Goal: Task Accomplishment & Management: Manage account settings

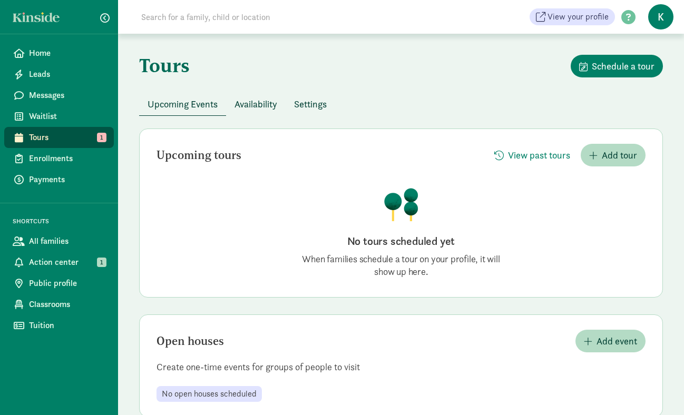
click at [312, 101] on span "Settings" at bounding box center [310, 104] width 33 height 14
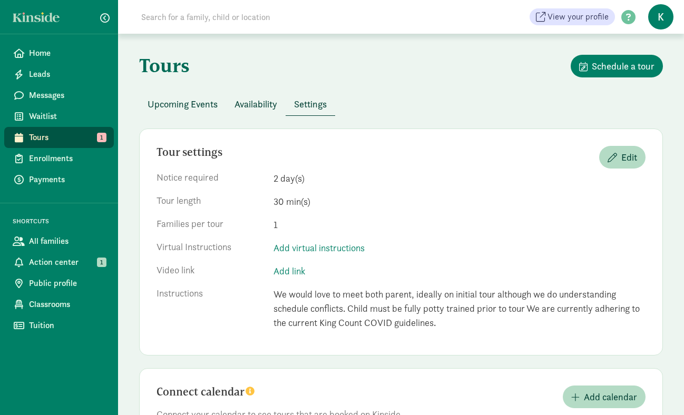
scroll to position [64, 0]
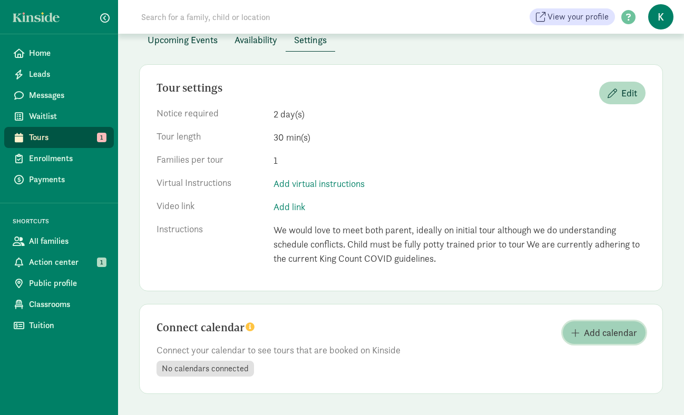
click at [573, 334] on span "button" at bounding box center [575, 332] width 8 height 9
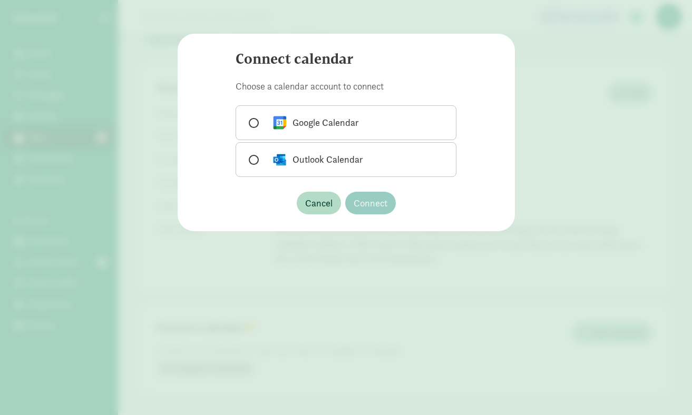
click at [256, 123] on span at bounding box center [254, 123] width 10 height 10
click at [256, 123] on input "Google Calendar" at bounding box center [252, 123] width 7 height 7
radio input "true"
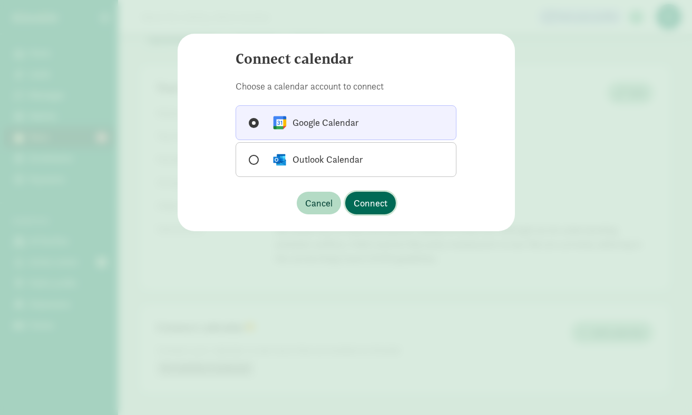
click at [369, 200] on span "Connect" at bounding box center [371, 203] width 34 height 14
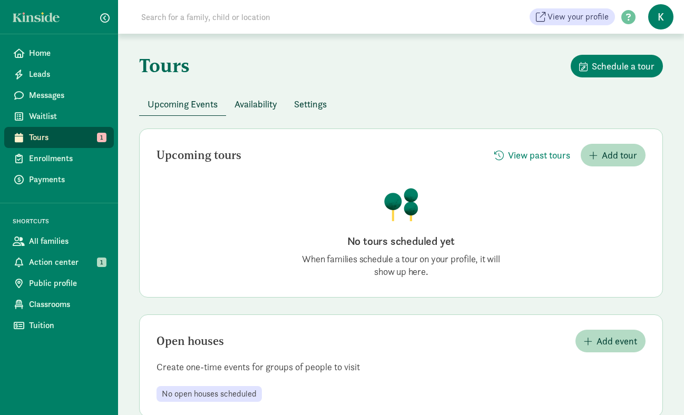
scroll to position [23, 0]
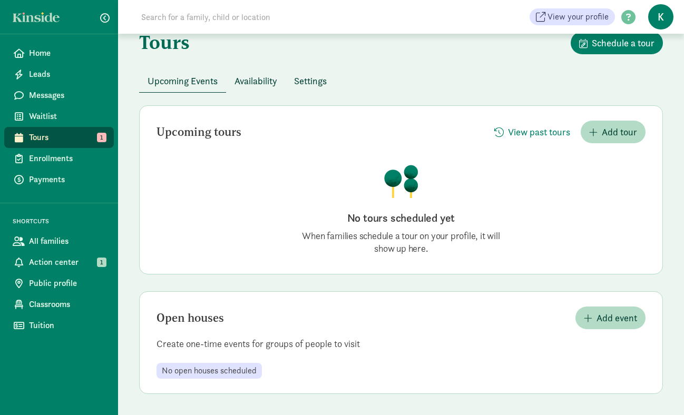
click at [257, 84] on span "Availability" at bounding box center [255, 81] width 43 height 14
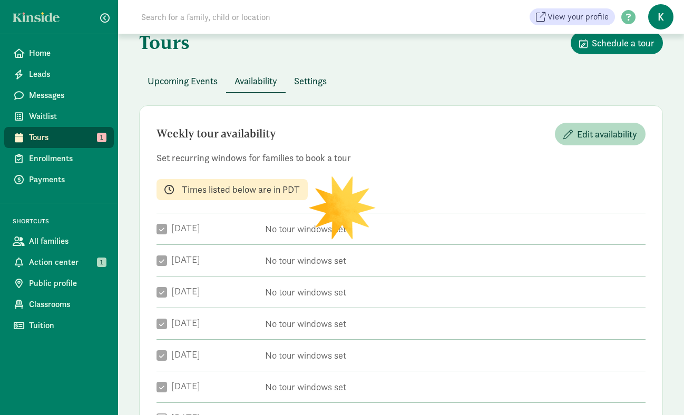
checkbox input "true"
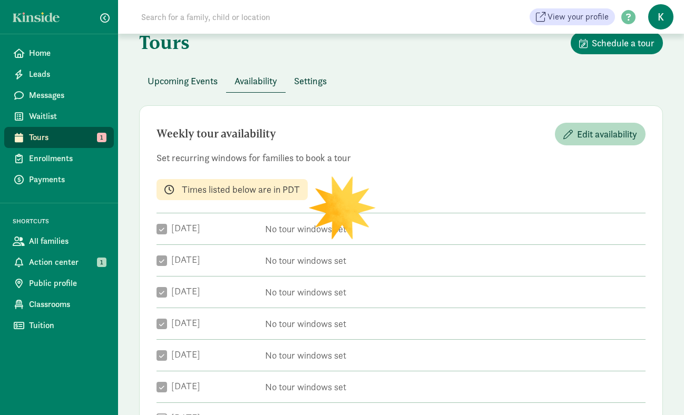
checkbox input "true"
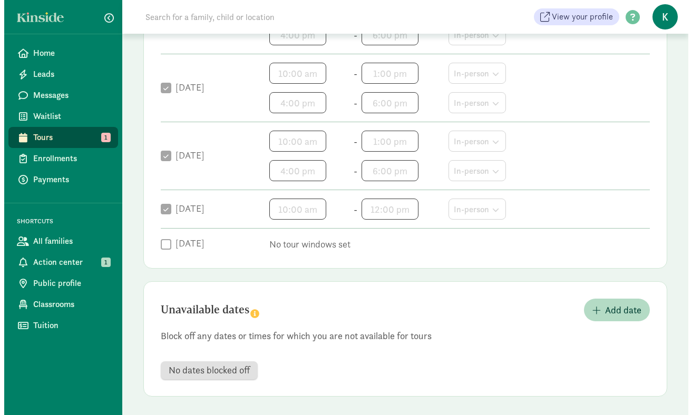
scroll to position [389, 0]
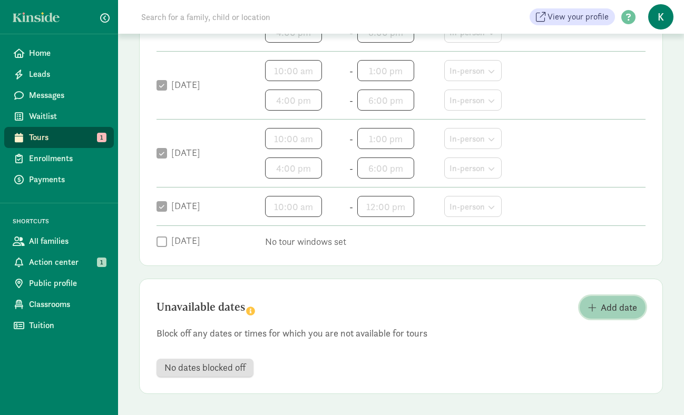
click at [609, 310] on span "Add date" at bounding box center [619, 307] width 36 height 14
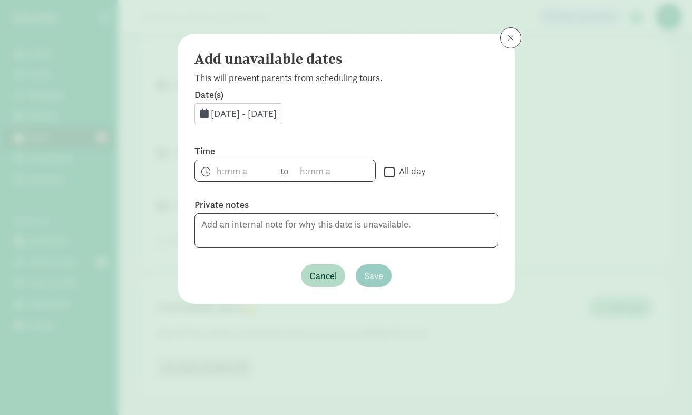
click at [277, 111] on span "Aug 22, 2025 - Aug 31, 2025" at bounding box center [244, 113] width 66 height 12
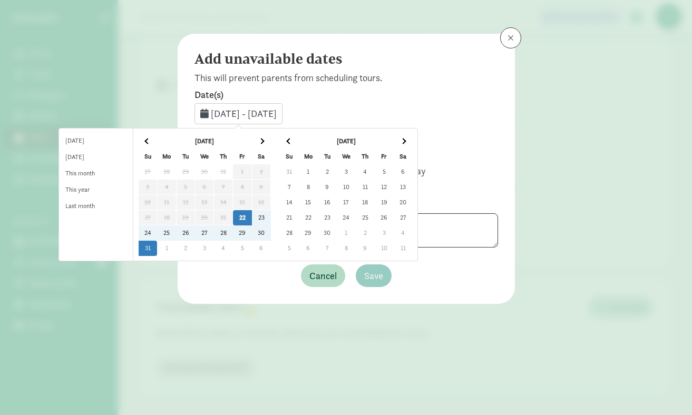
click at [190, 234] on td "25" at bounding box center [185, 233] width 19 height 15
click at [215, 296] on div "Add unavailable dates This will prevent parents from scheduling tours. Date(s) …" at bounding box center [346, 169] width 337 height 270
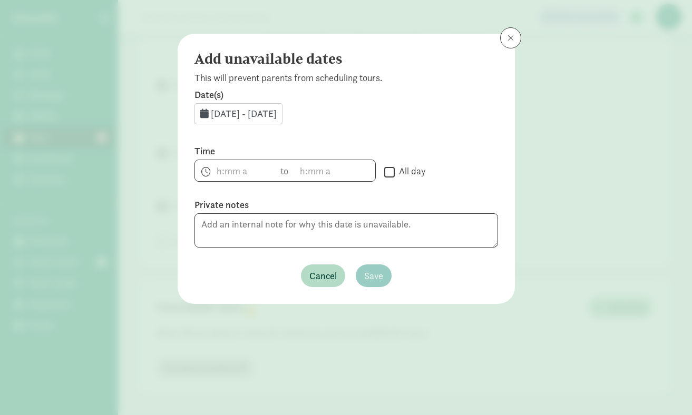
click at [272, 112] on span "Aug 22, 2025 - Aug 31, 2025" at bounding box center [244, 113] width 66 height 12
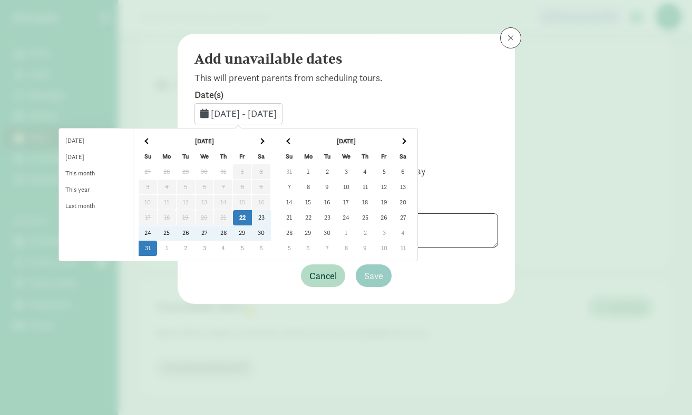
click at [191, 234] on td "25" at bounding box center [185, 233] width 19 height 15
click at [176, 233] on td "25" at bounding box center [166, 233] width 19 height 15
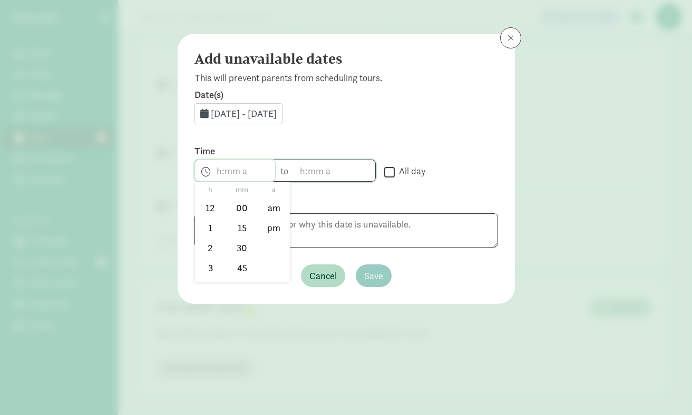
click at [220, 165] on span "h 12 1 2 3 4 5 6 7 8 9 10 11 mm 00 15 30 45 a am pm" at bounding box center [235, 170] width 80 height 21
click at [272, 208] on li "am" at bounding box center [273, 208] width 31 height 20
click at [208, 237] on li "9" at bounding box center [210, 236] width 31 height 20
type input "9:mm am"
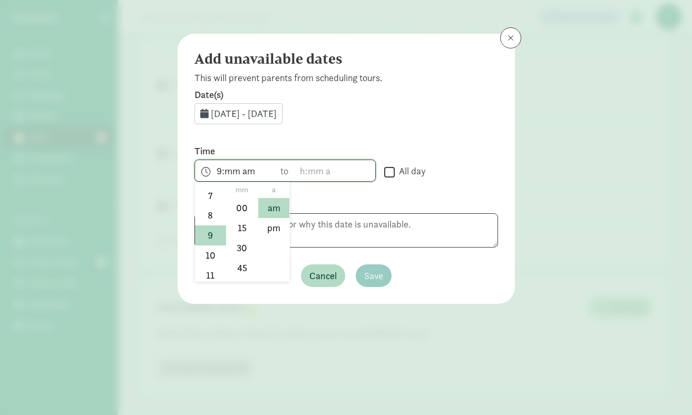
click at [296, 176] on div at bounding box center [346, 207] width 692 height 415
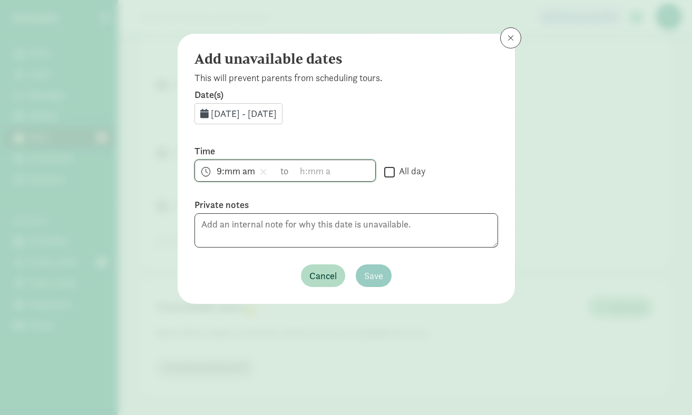
click at [229, 174] on span "9:mm am h 12 1 2 3 4 5 6 7 8 9 10 11 mm 00 15 30 45 a am pm" at bounding box center [235, 170] width 80 height 21
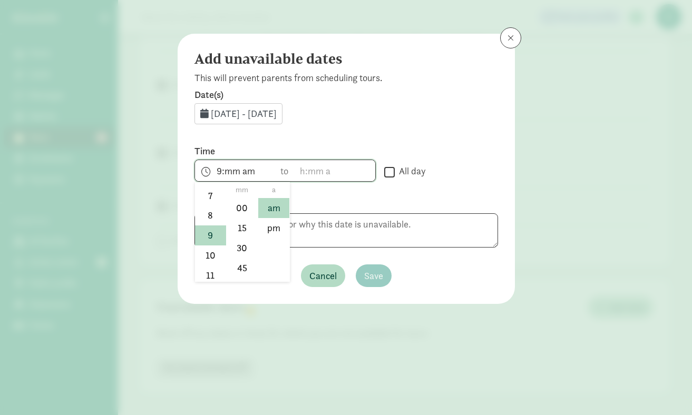
scroll to position [155, 0]
click at [298, 171] on div at bounding box center [346, 207] width 692 height 415
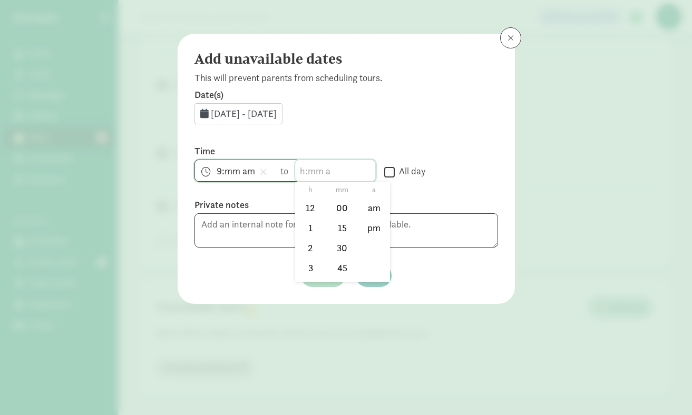
click at [302, 168] on span "h 12 1 2 3 4 5 6 7 8 9 10 11 mm 00 15 30 45 a am pm" at bounding box center [335, 170] width 80 height 21
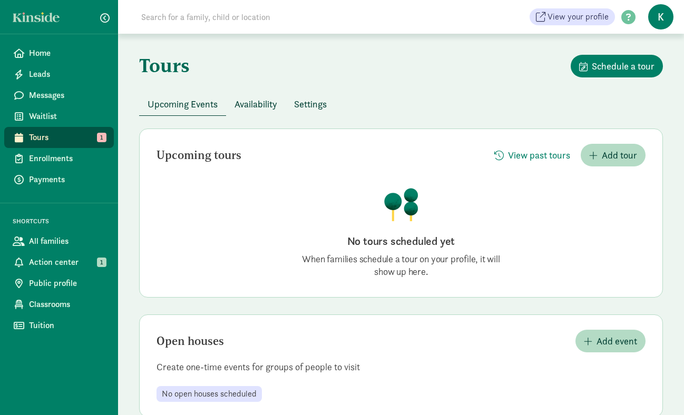
click at [266, 101] on span "Availability" at bounding box center [255, 104] width 43 height 14
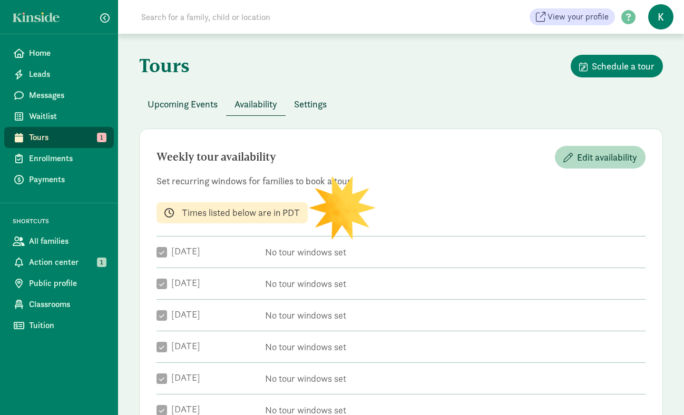
checkbox input "true"
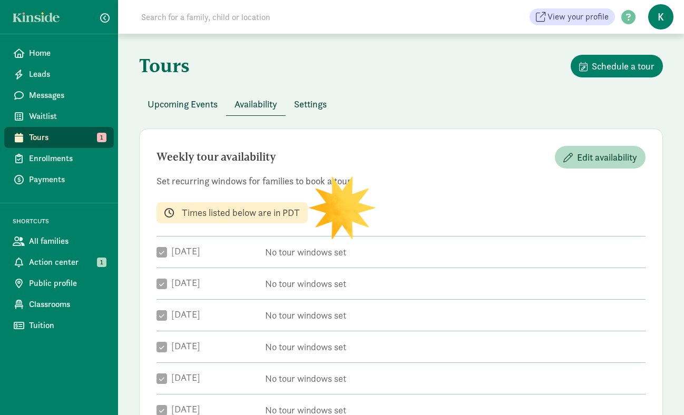
checkbox input "true"
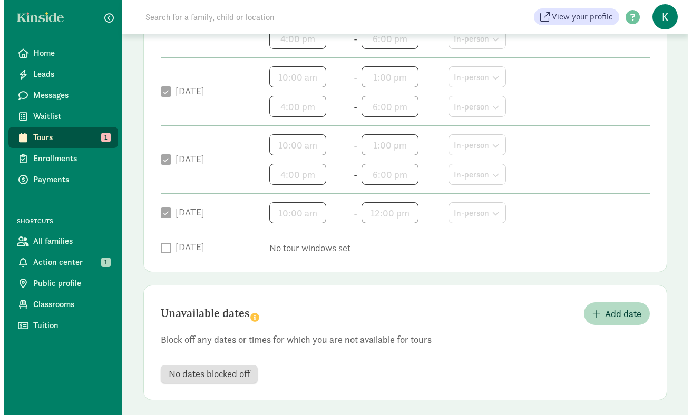
scroll to position [389, 0]
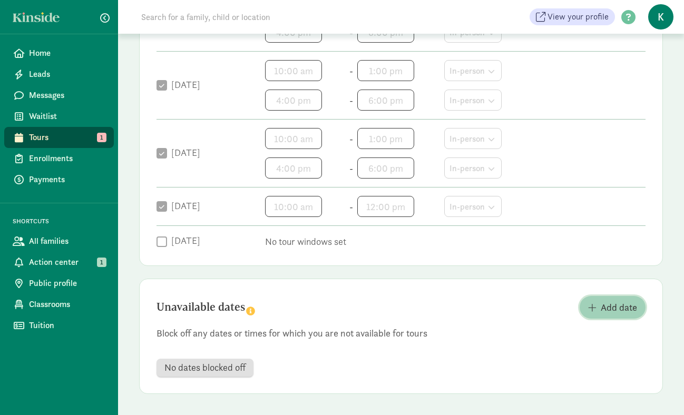
click at [616, 309] on span "Add date" at bounding box center [619, 307] width 36 height 14
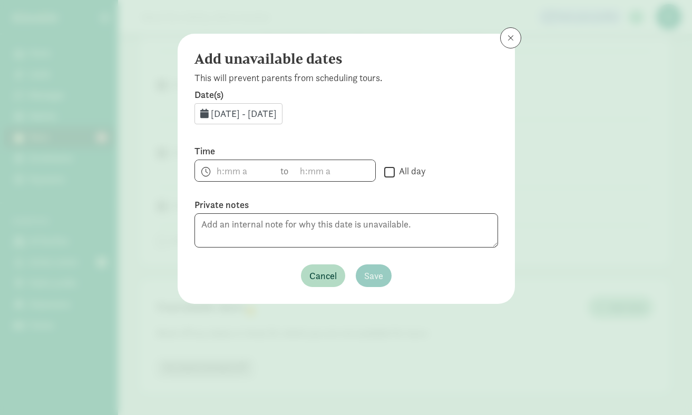
click at [224, 111] on span "Aug 22, 2025 - Aug 31, 2025" at bounding box center [244, 113] width 66 height 12
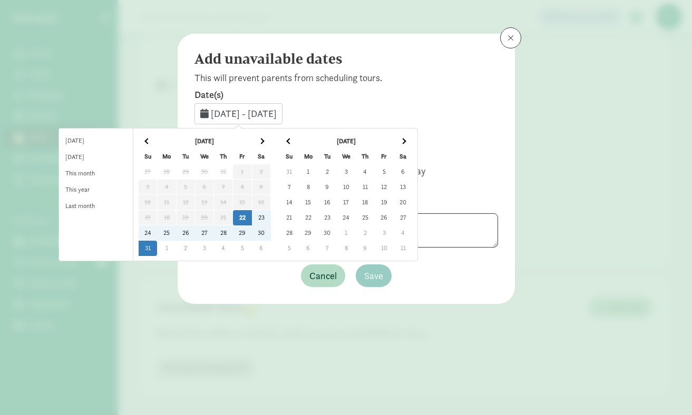
click at [233, 234] on td "28" at bounding box center [223, 233] width 19 height 15
click at [176, 230] on td "25" at bounding box center [166, 233] width 19 height 15
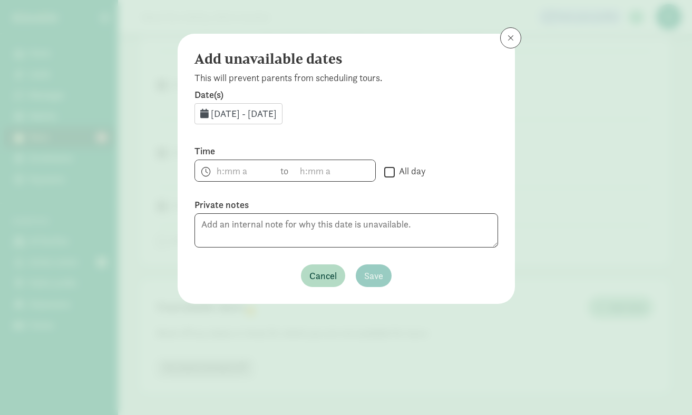
click at [277, 117] on span "Aug 25, 2025 - Aug 28, 2025" at bounding box center [244, 113] width 66 height 12
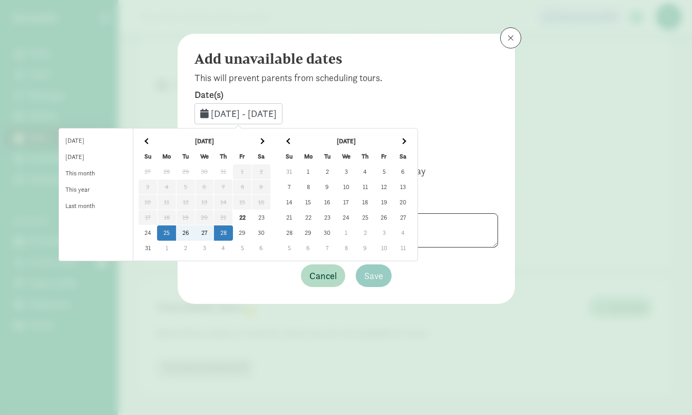
click at [176, 237] on td "25" at bounding box center [166, 233] width 19 height 15
click at [176, 232] on td "25" at bounding box center [166, 233] width 19 height 15
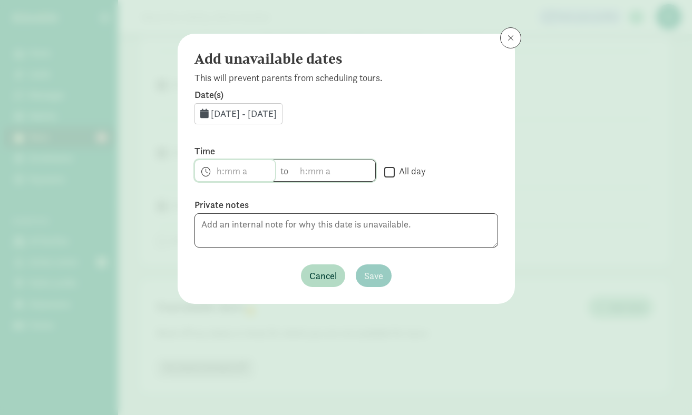
click at [218, 175] on span "h 12 1 2 3 4 5 6 7 8 9 10 11 mm 00 15 30 45 a am pm" at bounding box center [235, 170] width 80 height 21
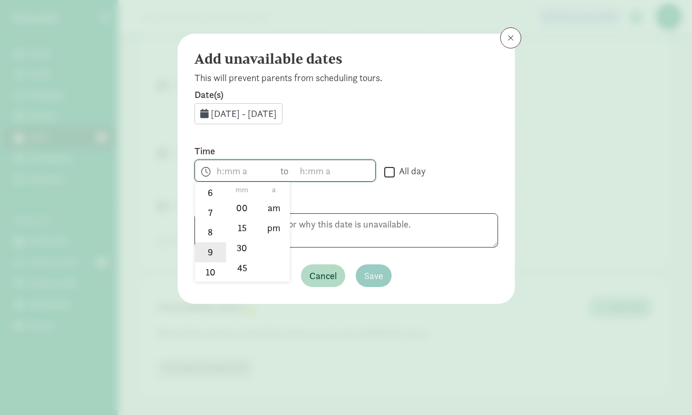
scroll to position [134, 0]
click at [239, 213] on li "00" at bounding box center [242, 208] width 31 height 20
click at [275, 210] on li "am" at bounding box center [273, 208] width 31 height 20
click at [215, 176] on div at bounding box center [346, 207] width 692 height 415
click at [217, 166] on span "h:00 am h 12 1 2 3 4 5 6 7 8 9 10 11 mm 00 15 30 45 a am pm" at bounding box center [235, 170] width 80 height 21
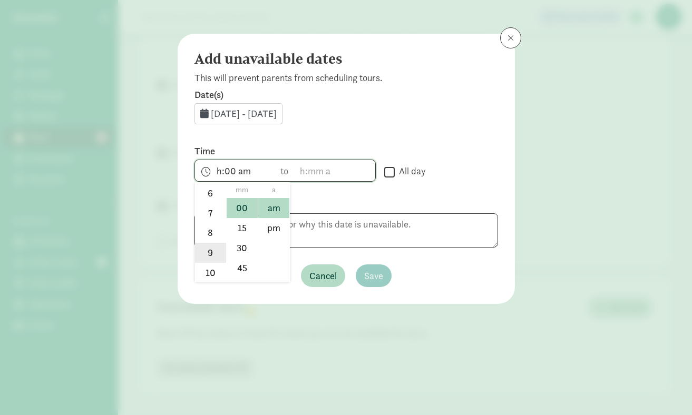
click at [209, 252] on li "9" at bounding box center [210, 253] width 31 height 20
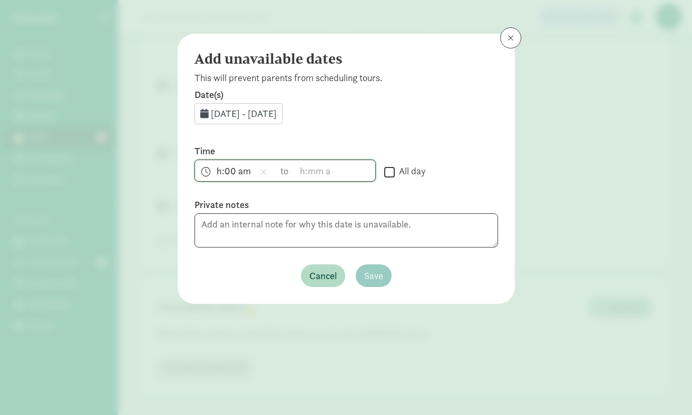
type input "9:00 am"
click at [287, 171] on span "to" at bounding box center [284, 171] width 9 height 14
click at [278, 169] on span "9:00 am h 12 1 2 3 4 5 6 7 8 9 10 11 mm 00 15 30 45 a am pm to h 12 1 2 3 4 5 6…" at bounding box center [284, 171] width 181 height 22
click at [302, 172] on span "h 12 1 2 3 4 5 6 7 8 9 10 11 mm 00 15 30 45 a am pm" at bounding box center [335, 170] width 80 height 21
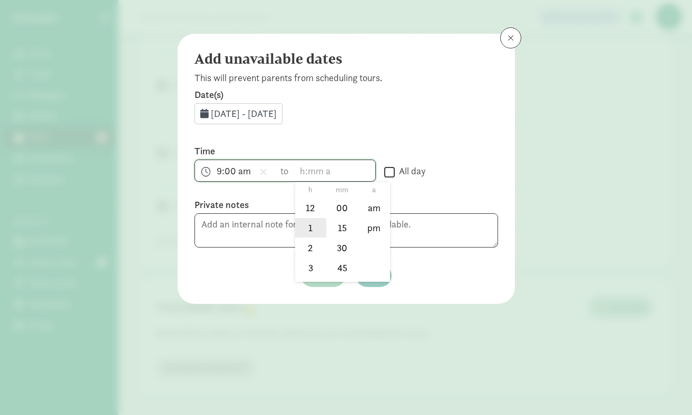
click at [311, 226] on li "1" at bounding box center [310, 228] width 31 height 20
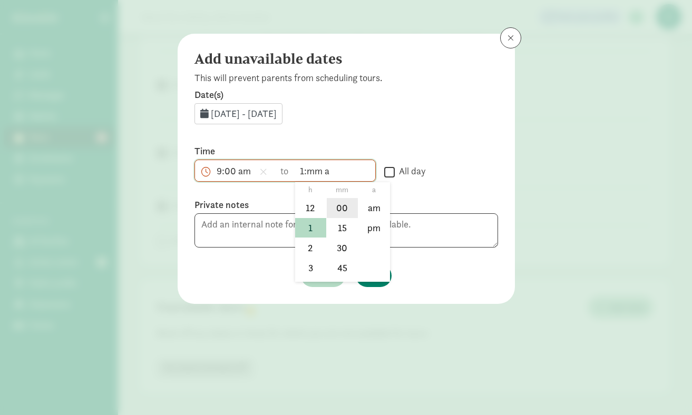
click at [341, 210] on li "00" at bounding box center [342, 208] width 31 height 20
click at [380, 230] on li "pm" at bounding box center [373, 228] width 31 height 20
type input "1:00 pm"
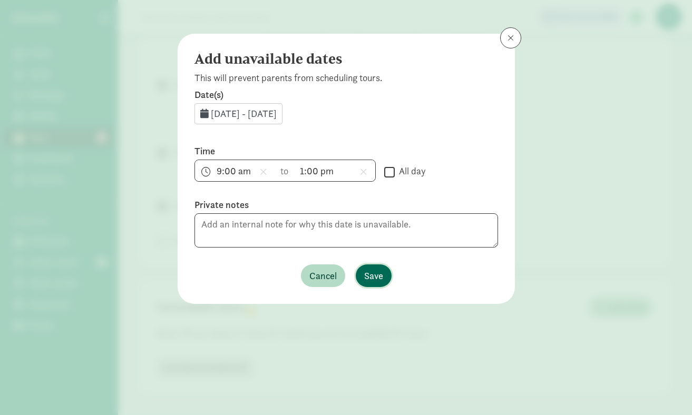
click at [374, 270] on span "Save" at bounding box center [373, 276] width 19 height 14
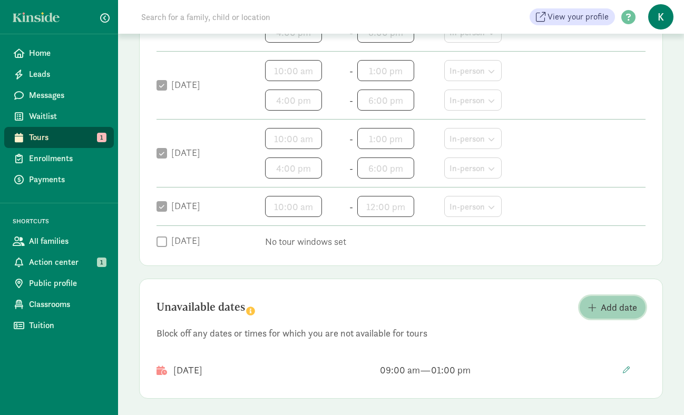
click at [621, 312] on span "Add date" at bounding box center [619, 307] width 36 height 14
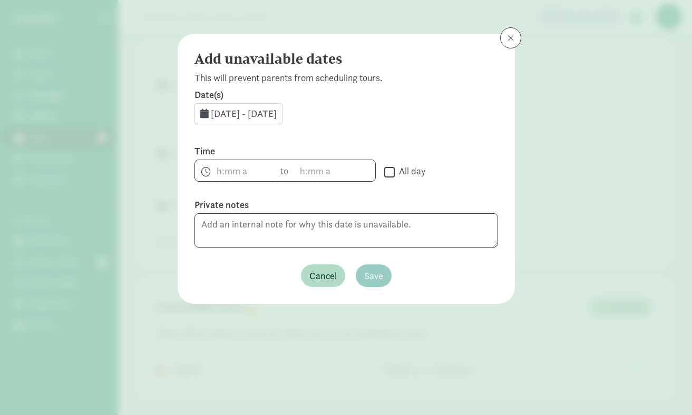
click at [270, 118] on span "Aug 22, 2025 - Aug 31, 2025" at bounding box center [244, 113] width 66 height 12
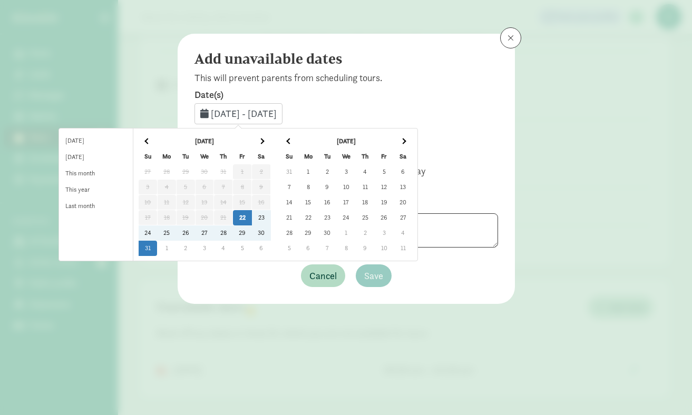
click at [208, 238] on td "26" at bounding box center [204, 233] width 19 height 15
click at [195, 233] on td "26" at bounding box center [185, 233] width 19 height 15
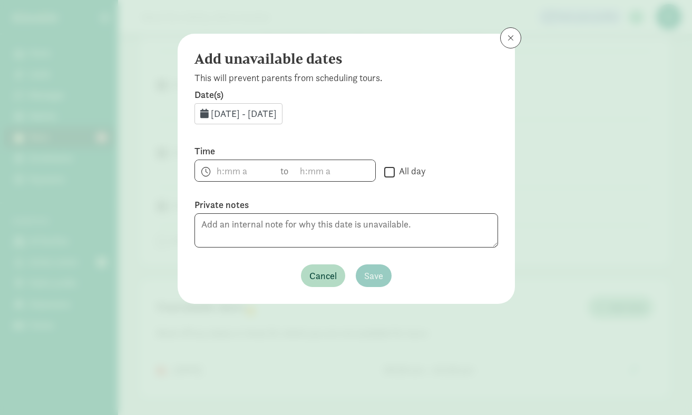
click at [385, 171] on input "All day" at bounding box center [389, 172] width 11 height 14
checkbox input "true"
click at [373, 276] on span "Save" at bounding box center [373, 276] width 19 height 14
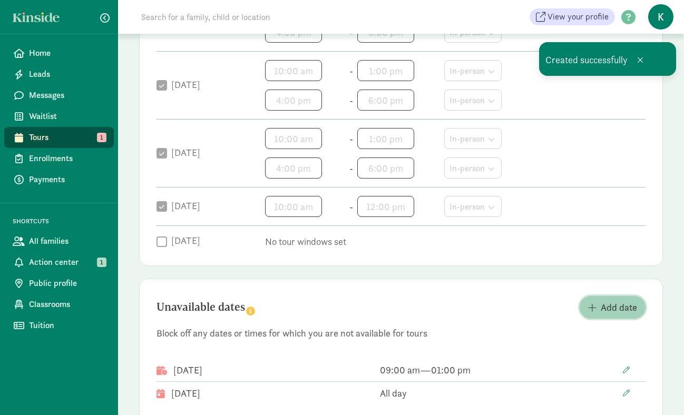
click at [606, 303] on span "Add date" at bounding box center [619, 307] width 36 height 14
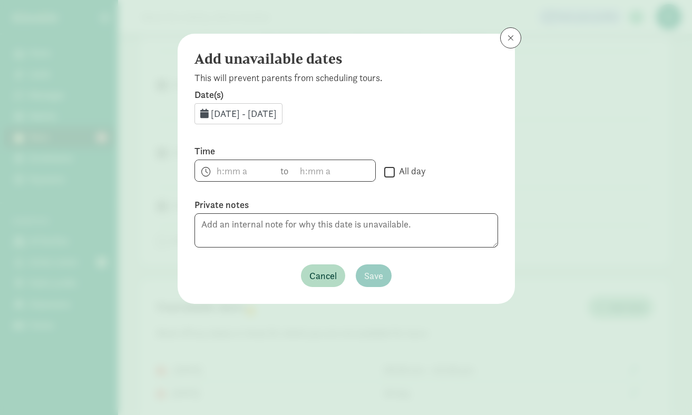
click at [277, 113] on span "Aug 22, 2025 - Aug 31, 2025" at bounding box center [244, 113] width 66 height 12
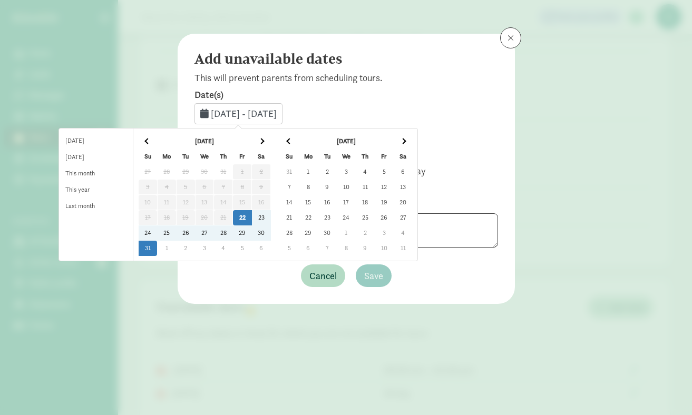
click at [229, 234] on td "27" at bounding box center [223, 233] width 19 height 15
click at [214, 234] on td "27" at bounding box center [204, 233] width 19 height 15
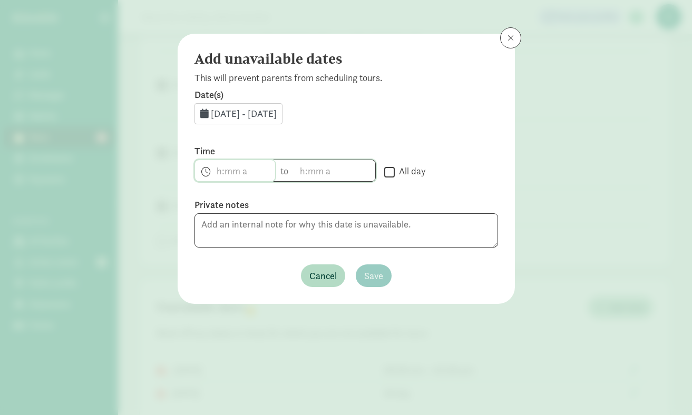
click at [214, 174] on span "h 12 1 2 3 4 5 6 7 8 9 10 11 mm 00 15 30 45 a am pm" at bounding box center [235, 170] width 80 height 21
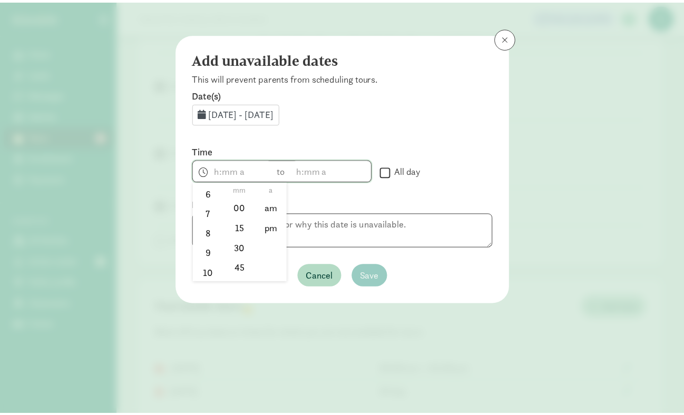
scroll to position [135, 0]
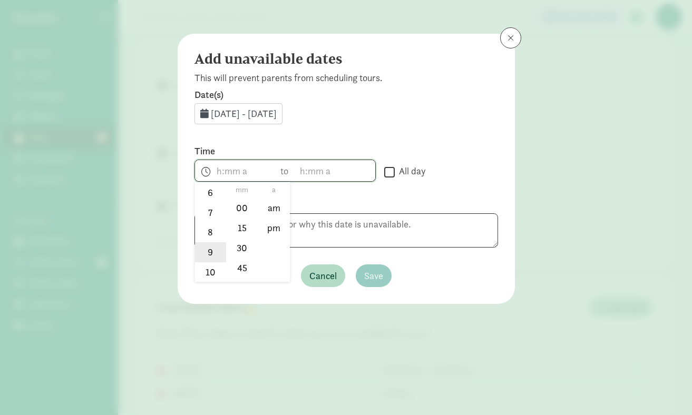
click at [207, 252] on li "9" at bounding box center [210, 252] width 31 height 20
click at [241, 208] on li "00" at bounding box center [242, 208] width 31 height 20
click at [271, 209] on li "am" at bounding box center [273, 208] width 31 height 20
type input "9:00 am"
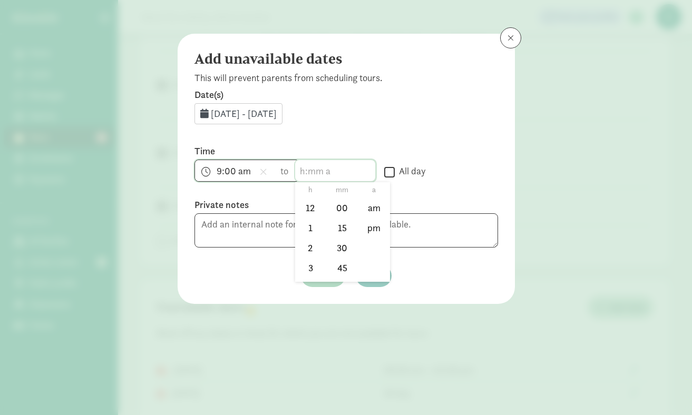
click at [303, 162] on span "h 12 1 2 3 4 5 6 7 8 9 10 11 mm 00 15 30 45 a am pm" at bounding box center [335, 170] width 80 height 21
click at [307, 222] on li "1" at bounding box center [310, 228] width 31 height 20
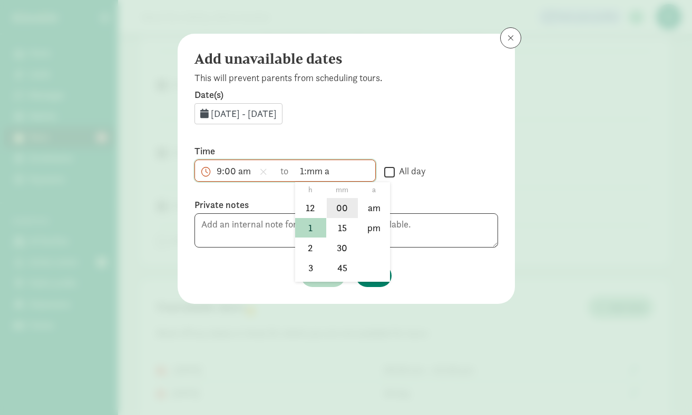
click at [339, 208] on li "00" at bounding box center [342, 208] width 31 height 20
click at [378, 226] on li "pm" at bounding box center [373, 228] width 31 height 20
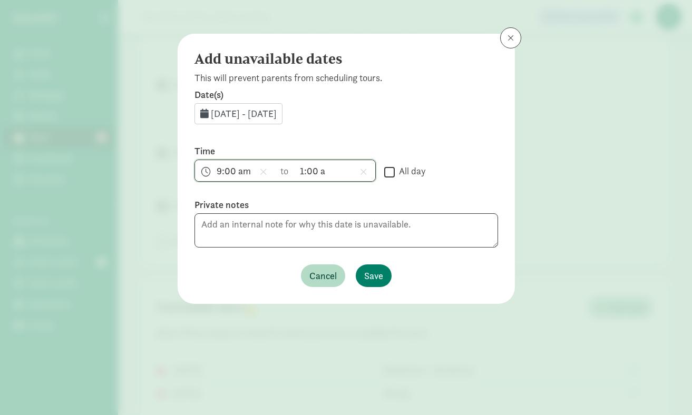
type input "1:00 pm"
click at [375, 282] on span "Save" at bounding box center [373, 276] width 19 height 14
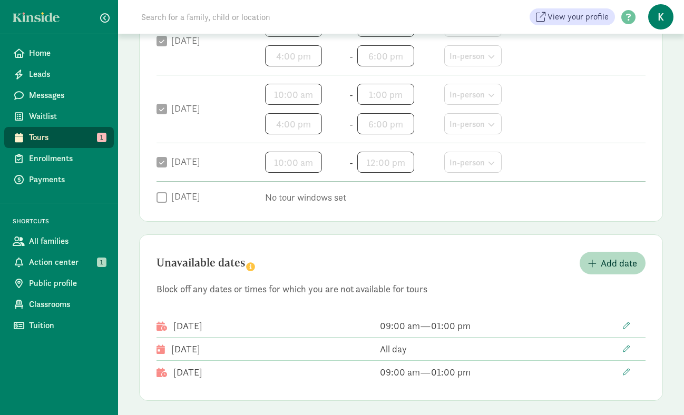
scroll to position [440, 0]
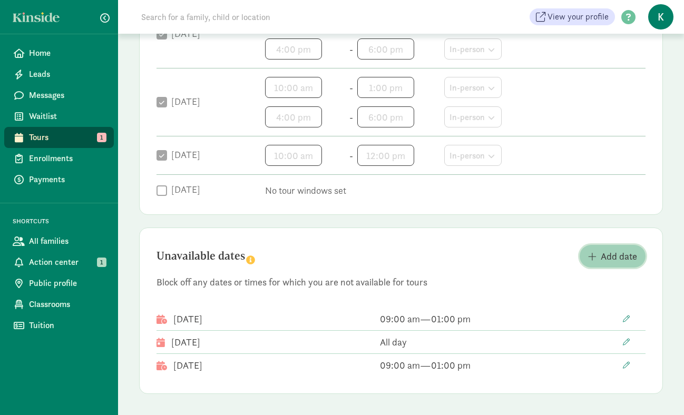
click at [606, 253] on span "Add date" at bounding box center [619, 256] width 36 height 14
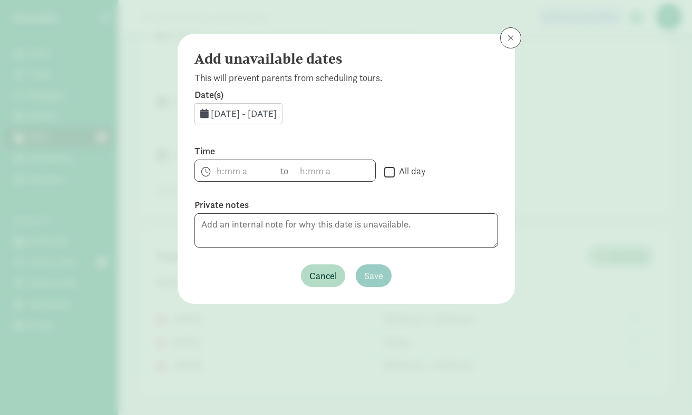
click at [277, 113] on span "Aug 22, 2025 - Aug 31, 2025" at bounding box center [244, 113] width 66 height 12
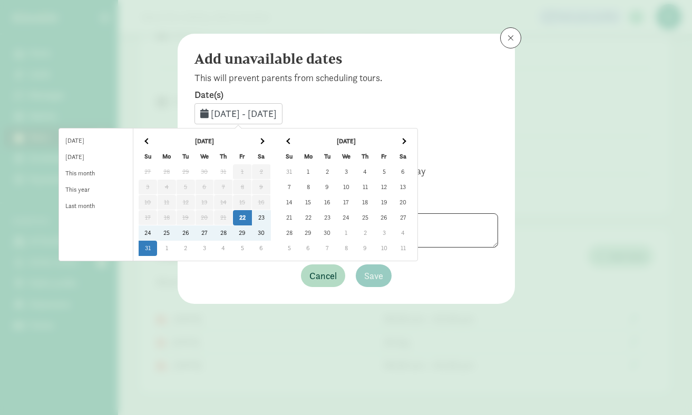
click at [233, 228] on td "28" at bounding box center [223, 233] width 19 height 15
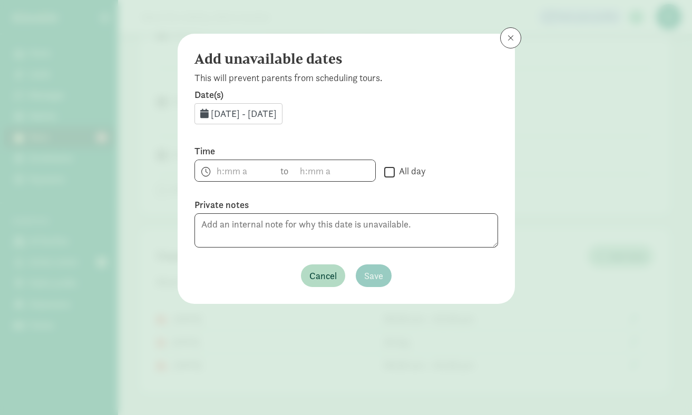
click at [389, 170] on input "All day" at bounding box center [389, 172] width 11 height 14
checkbox input "true"
click at [369, 272] on span "Save" at bounding box center [373, 276] width 19 height 14
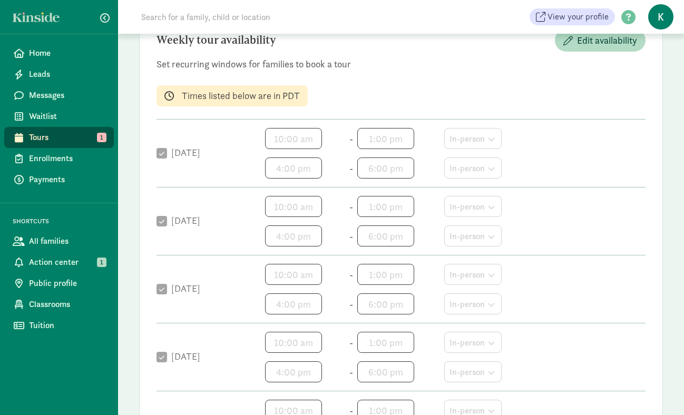
scroll to position [114, 0]
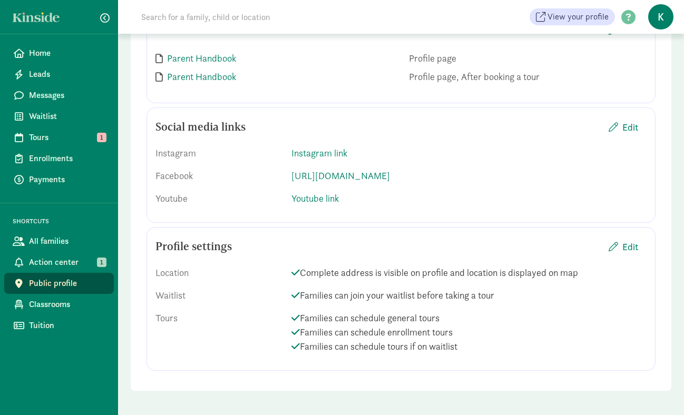
scroll to position [1423, 0]
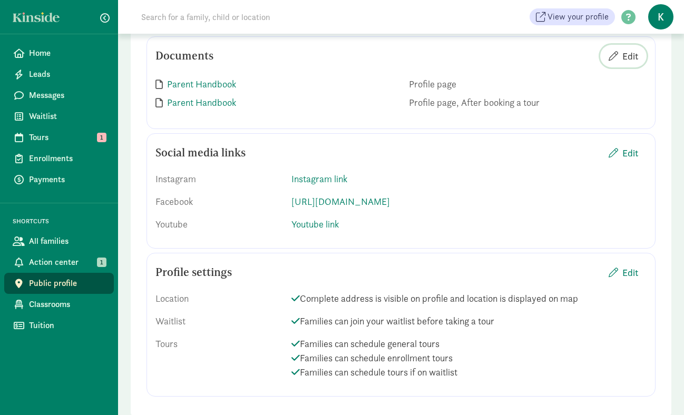
click at [625, 63] on span "Edit" at bounding box center [630, 56] width 16 height 14
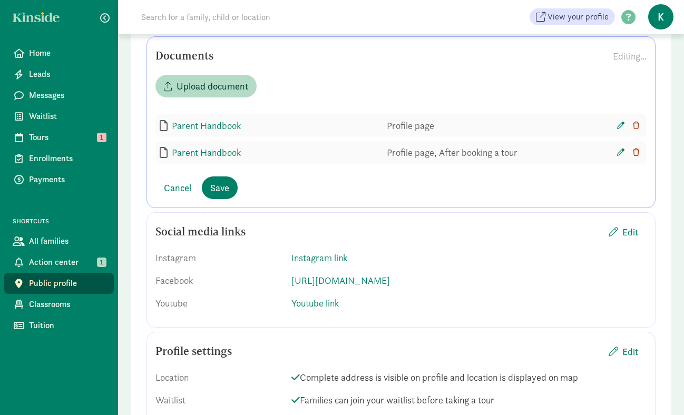
click at [637, 129] on icon "button" at bounding box center [636, 125] width 6 height 7
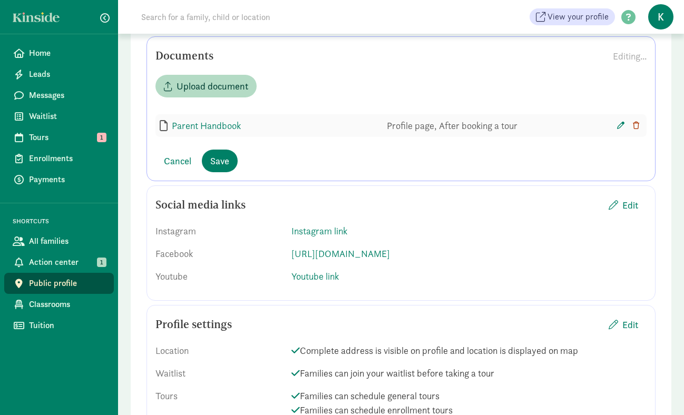
click at [637, 129] on icon "button" at bounding box center [636, 125] width 6 height 7
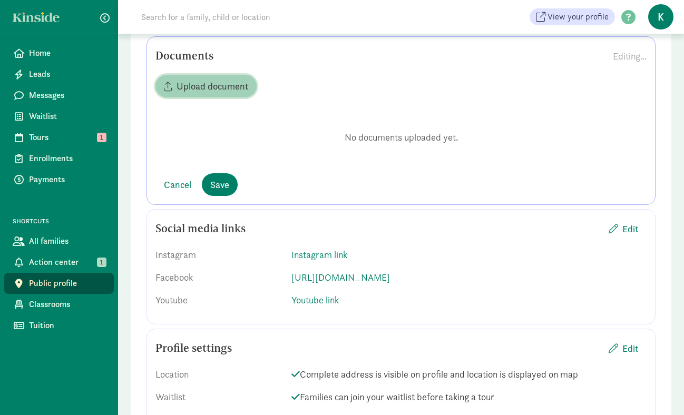
click at [205, 93] on span "Upload document" at bounding box center [213, 86] width 72 height 14
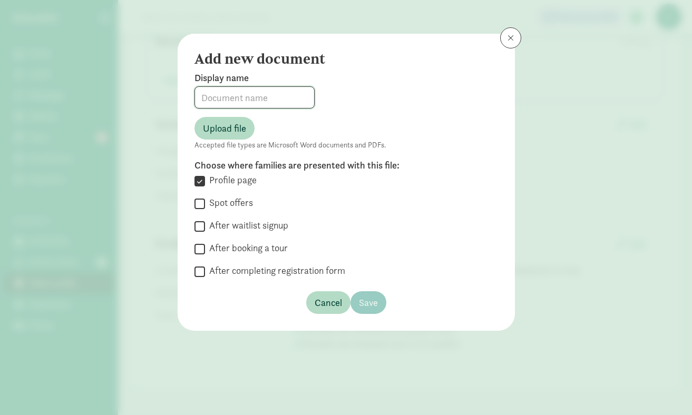
click at [215, 101] on input at bounding box center [254, 97] width 119 height 21
click at [202, 94] on input "Handbook" at bounding box center [254, 97] width 119 height 21
type input "Parent Handbook"
click at [201, 252] on input "After booking a tour" at bounding box center [199, 249] width 11 height 14
checkbox input "true"
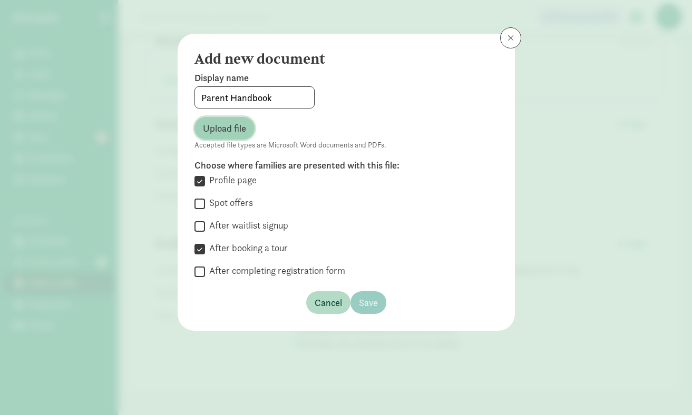
click at [222, 131] on span "Upload file" at bounding box center [224, 128] width 43 height 14
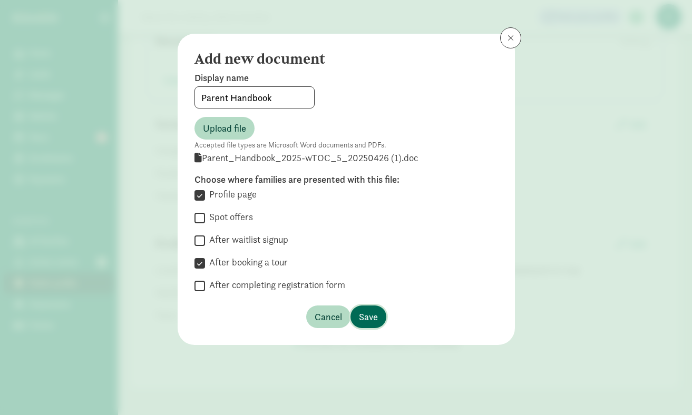
click at [362, 318] on span "Save" at bounding box center [368, 317] width 19 height 14
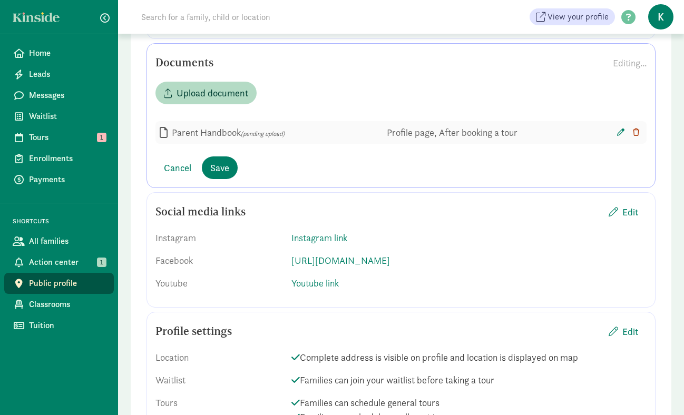
scroll to position [1415, 0]
click at [222, 176] on span "Save" at bounding box center [219, 169] width 19 height 14
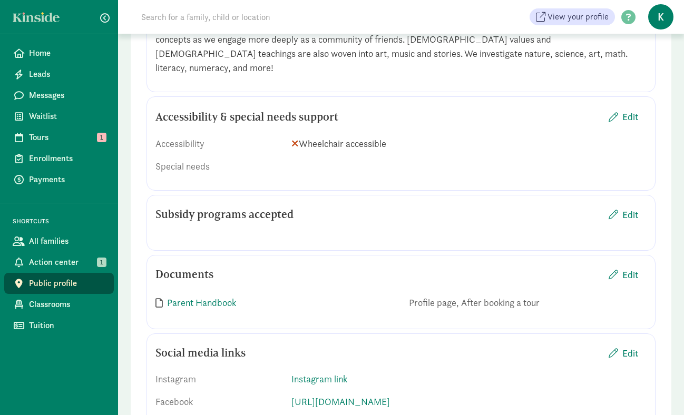
scroll to position [1193, 0]
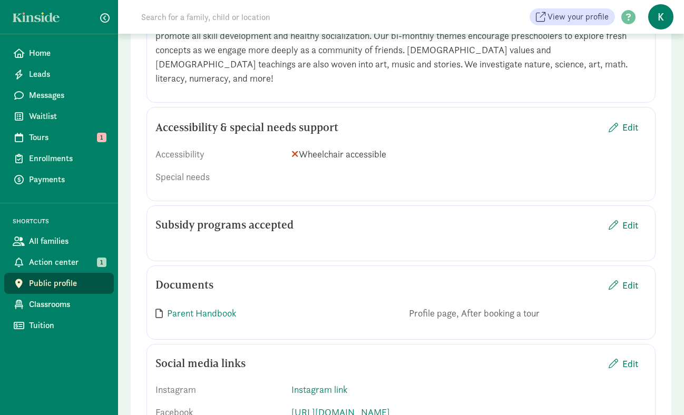
click at [48, 287] on span "Public profile" at bounding box center [67, 283] width 76 height 13
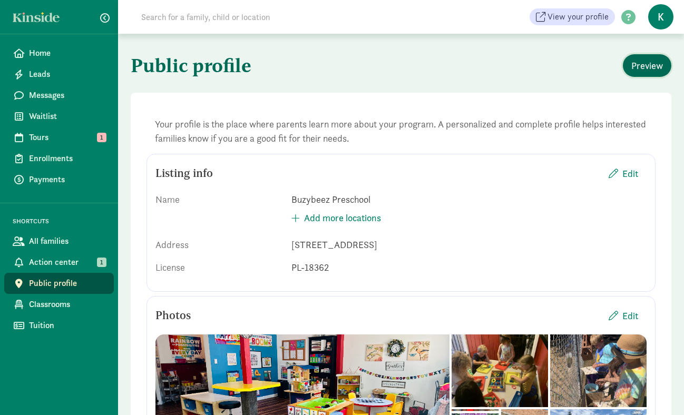
click at [643, 65] on span "Preview" at bounding box center [647, 65] width 32 height 14
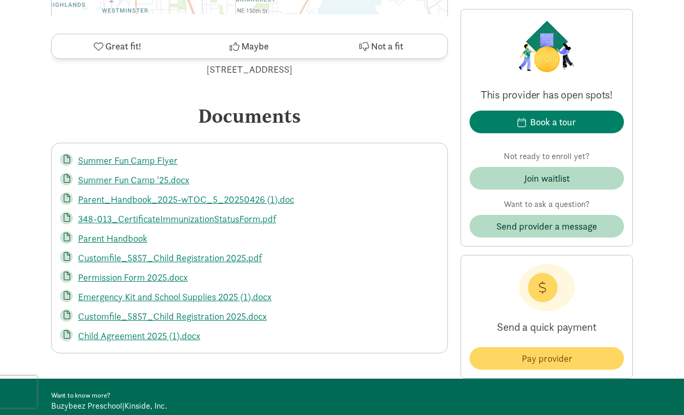
scroll to position [1858, 0]
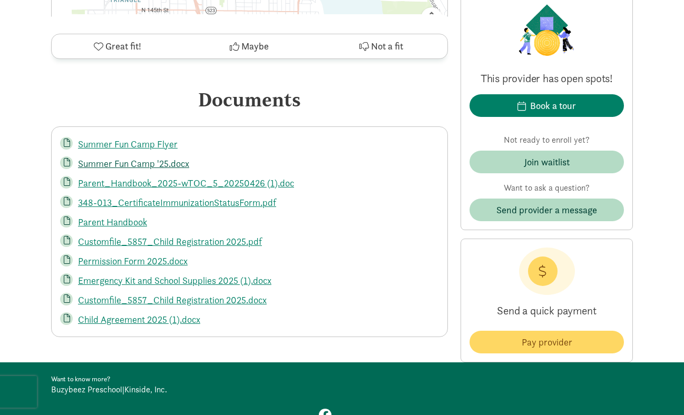
click at [125, 160] on link "Summer Fun Camp '25.docx" at bounding box center [133, 164] width 111 height 12
